Goal: Task Accomplishment & Management: Use online tool/utility

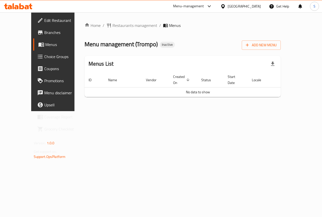
click at [44, 94] on span "Menu disclaimer" at bounding box center [62, 93] width 37 height 6
click at [277, 44] on span "Add New Menu" at bounding box center [261, 45] width 31 height 6
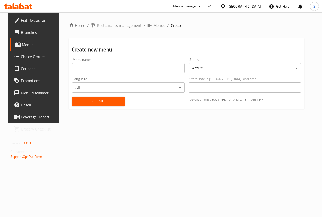
click at [90, 70] on input "text" at bounding box center [128, 68] width 113 height 10
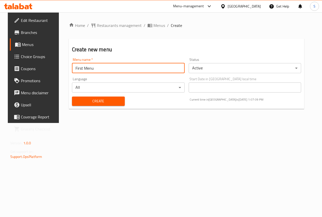
type input "First Menu"
click at [104, 100] on span "Create" at bounding box center [98, 101] width 45 height 6
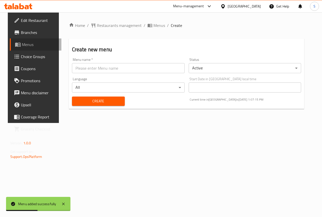
click at [23, 45] on span "Menus" at bounding box center [40, 45] width 36 height 6
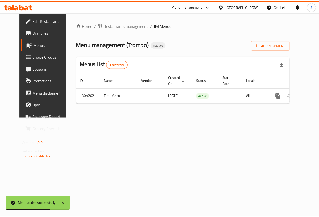
scroll to position [0, 2]
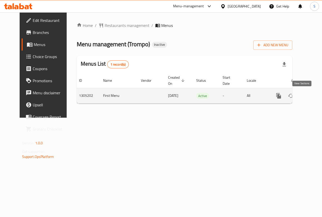
click at [312, 97] on icon "enhanced table" at bounding box center [315, 96] width 6 height 6
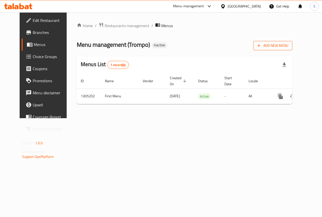
click at [288, 47] on span "Add New Menu" at bounding box center [273, 46] width 31 height 6
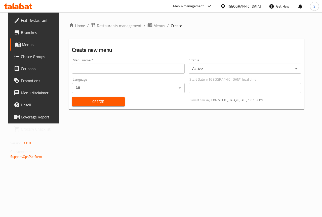
click at [28, 44] on span "Menus" at bounding box center [40, 45] width 36 height 6
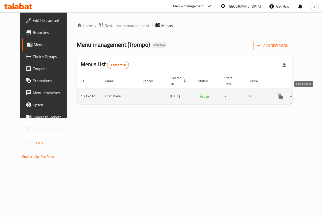
click at [314, 99] on icon "enhanced table" at bounding box center [317, 96] width 6 height 6
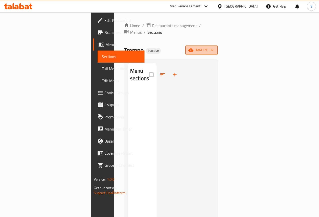
click at [213, 47] on span "import" at bounding box center [201, 50] width 24 height 6
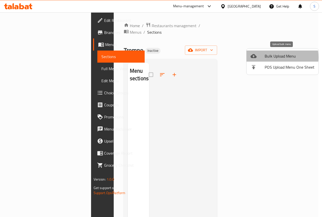
click at [268, 57] on span "Bulk Upload Menu" at bounding box center [290, 56] width 50 height 6
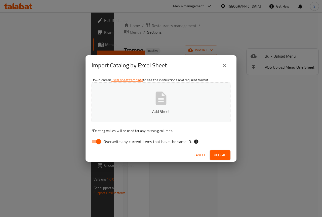
click at [282, 139] on div "Import Catalog by Excel Sheet Download an Excel sheet template to see the instr…" at bounding box center [161, 108] width 322 height 217
click at [197, 153] on span "Cancel" at bounding box center [200, 155] width 12 height 6
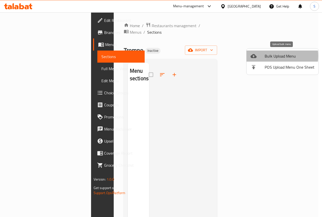
click at [268, 56] on span "Bulk Upload Menu" at bounding box center [290, 56] width 50 height 6
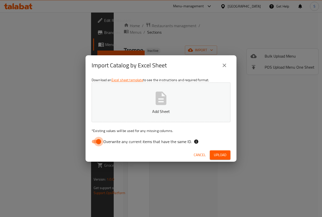
click at [97, 141] on input "Overwrite any current items that have the same ID." at bounding box center [98, 142] width 29 height 10
checkbox input "false"
click at [152, 108] on button "Add Sheet" at bounding box center [161, 103] width 139 height 40
click at [217, 153] on span "Upload" at bounding box center [220, 155] width 13 height 6
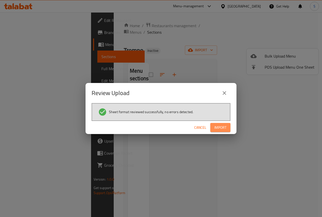
click at [219, 127] on span "Import" at bounding box center [221, 128] width 12 height 6
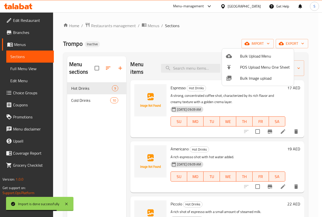
click at [199, 31] on div at bounding box center [161, 108] width 322 height 217
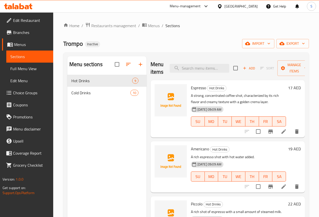
click at [24, 70] on span "Full Menu View" at bounding box center [29, 69] width 39 height 6
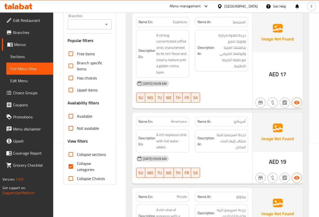
scroll to position [126, 0]
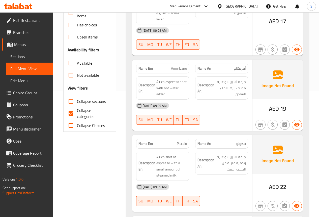
click at [72, 113] on input "Collapse categories" at bounding box center [71, 114] width 12 height 12
checkbox input "false"
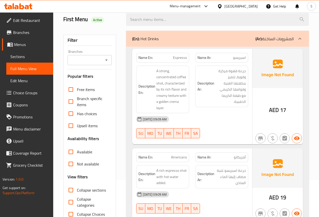
scroll to position [25, 0]
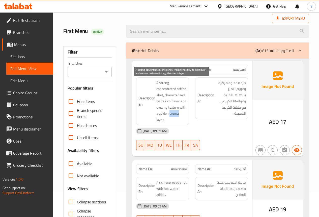
drag, startPoint x: 173, startPoint y: 113, endPoint x: 180, endPoint y: 113, distance: 6.8
click at [180, 113] on span "A strong, concentrated coffee shot, characterized by its rich flavor and creamy…" at bounding box center [171, 101] width 30 height 43
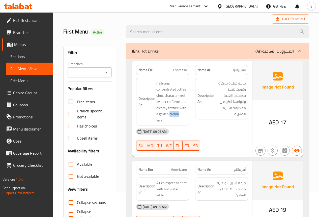
scroll to position [0, 0]
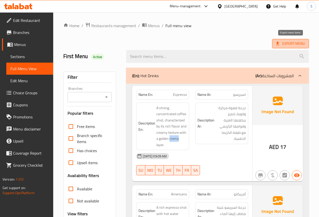
click at [297, 44] on span "Export Menu" at bounding box center [290, 44] width 29 height 6
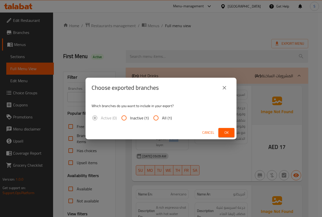
click at [156, 118] on input "All (1)" at bounding box center [156, 118] width 12 height 12
radio input "true"
click at [227, 133] on span "Ok" at bounding box center [227, 133] width 8 height 6
